Goal: Information Seeking & Learning: Learn about a topic

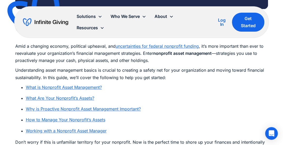
click at [70, 86] on link "What is Nonprofit Asset Management?" at bounding box center [64, 87] width 76 height 5
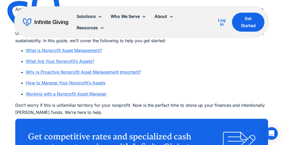
click at [70, 62] on link "What Are Your Nonprofit’s Assets?" at bounding box center [60, 60] width 68 height 5
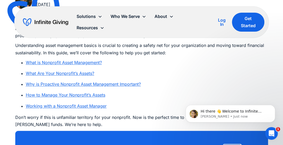
click at [66, 85] on link "Why is Proactive Nonprofit Asset Management Important?" at bounding box center [83, 83] width 115 height 5
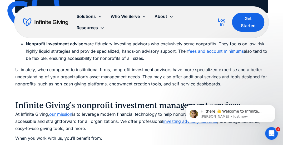
scroll to position [2486, 0]
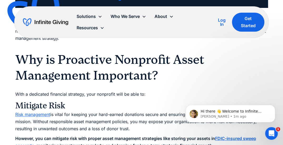
scroll to position [784, 0]
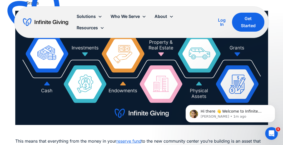
scroll to position [682, 0]
